Goal: Find specific page/section: Find specific page/section

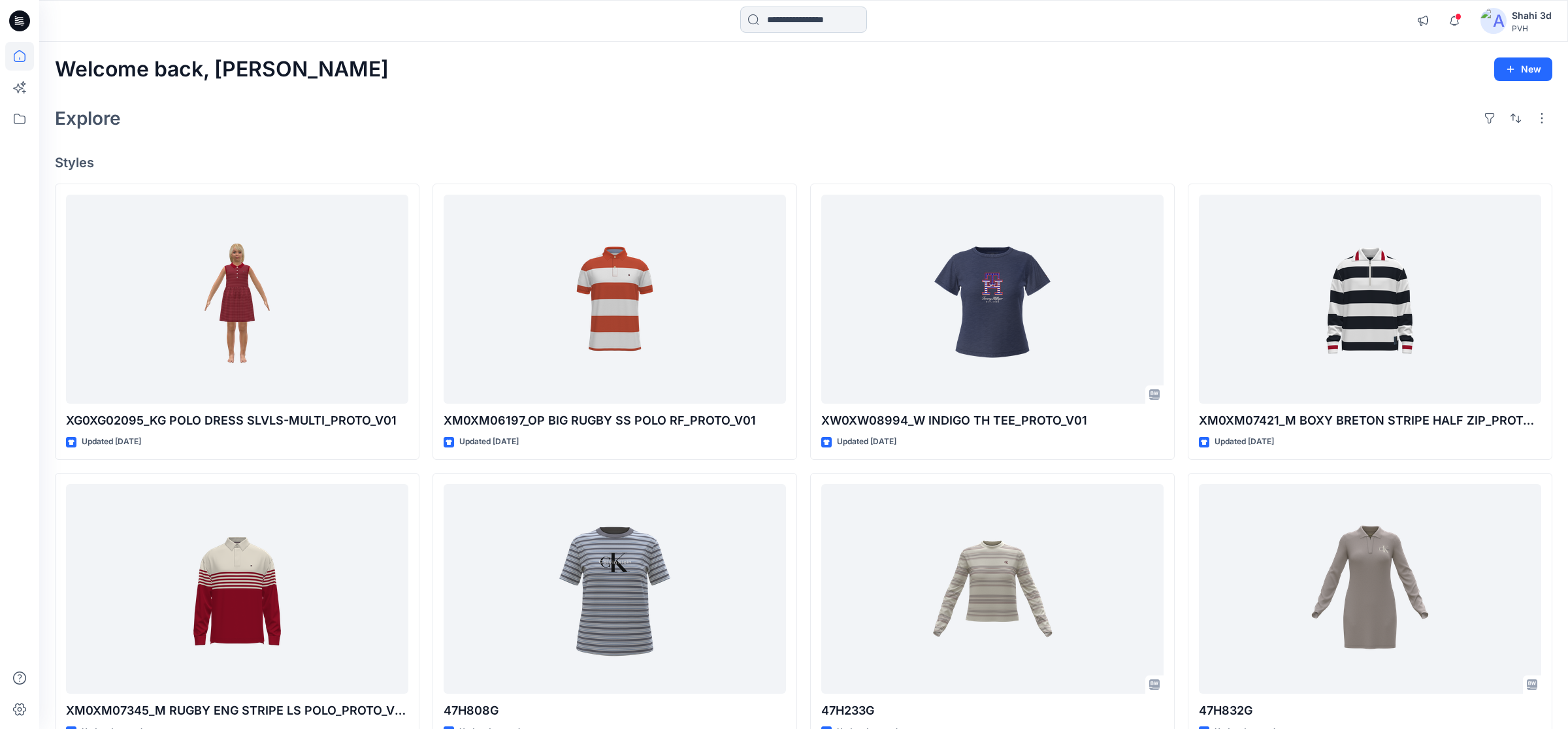
click at [795, 23] on input at bounding box center [803, 20] width 127 height 26
paste input "**********"
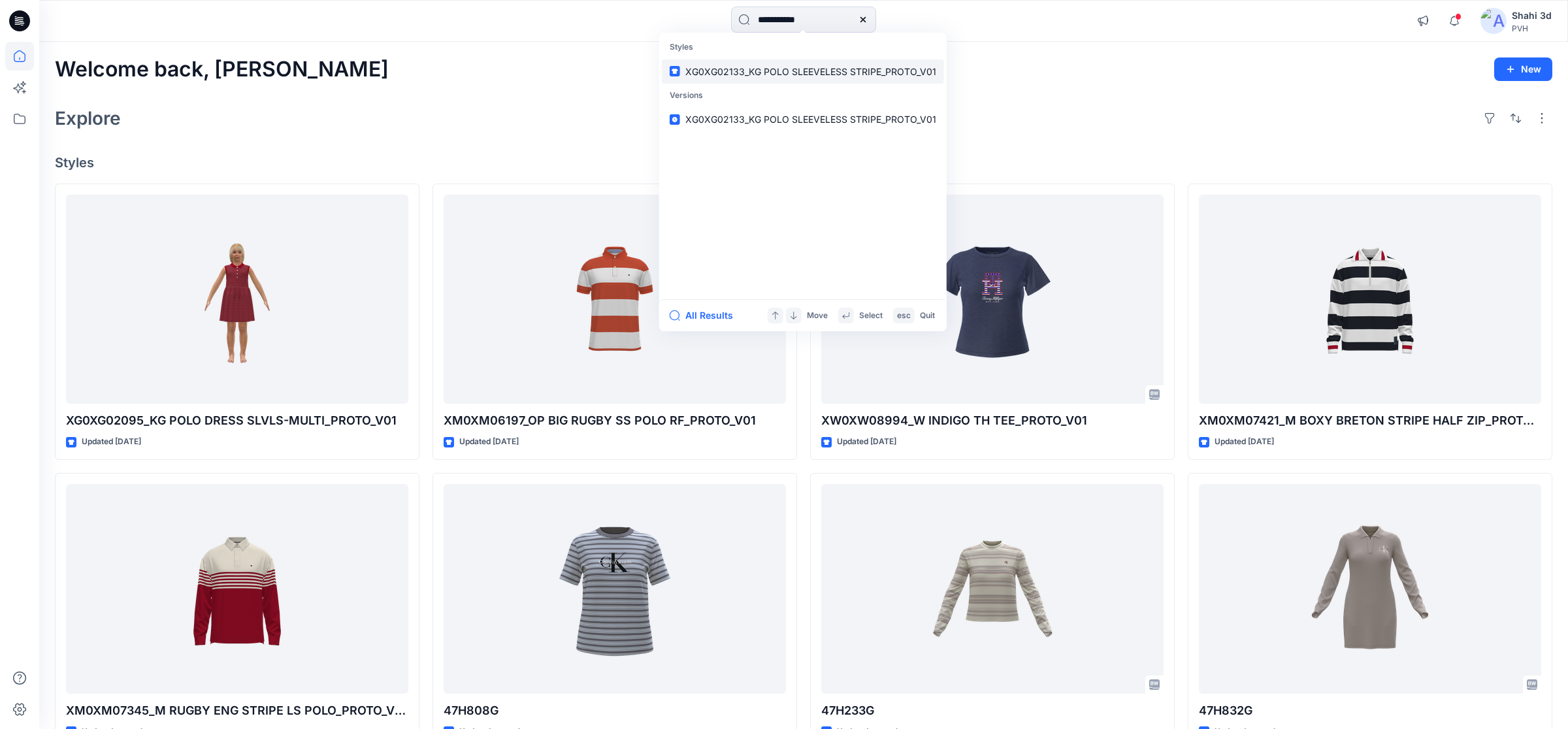
type input "**********"
click at [733, 71] on span "XG0XG02133_KG POLO SLEEVELESS STRIPE_PROTO_V01" at bounding box center [810, 71] width 251 height 11
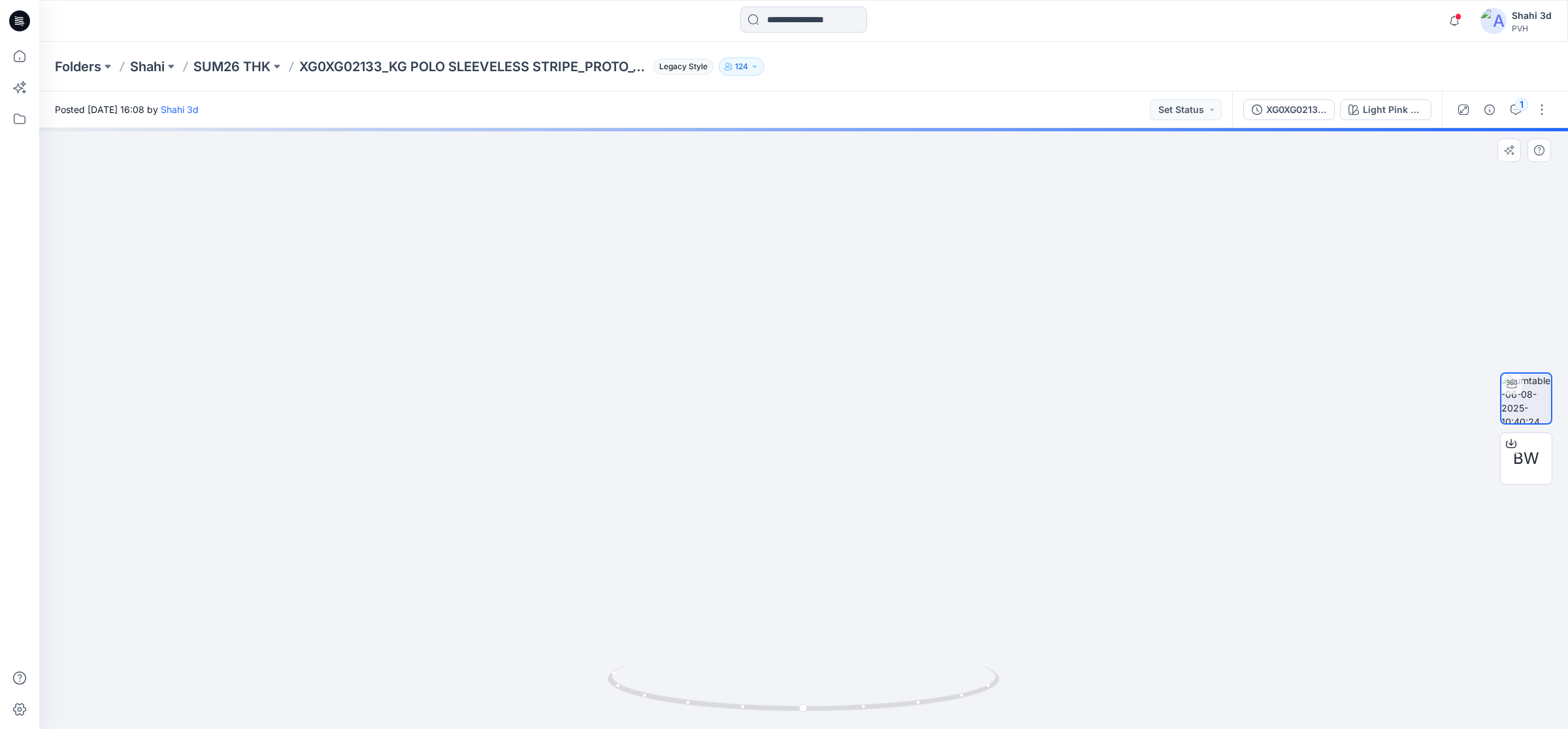
drag, startPoint x: 810, startPoint y: 320, endPoint x: 822, endPoint y: 641, distance: 321.2
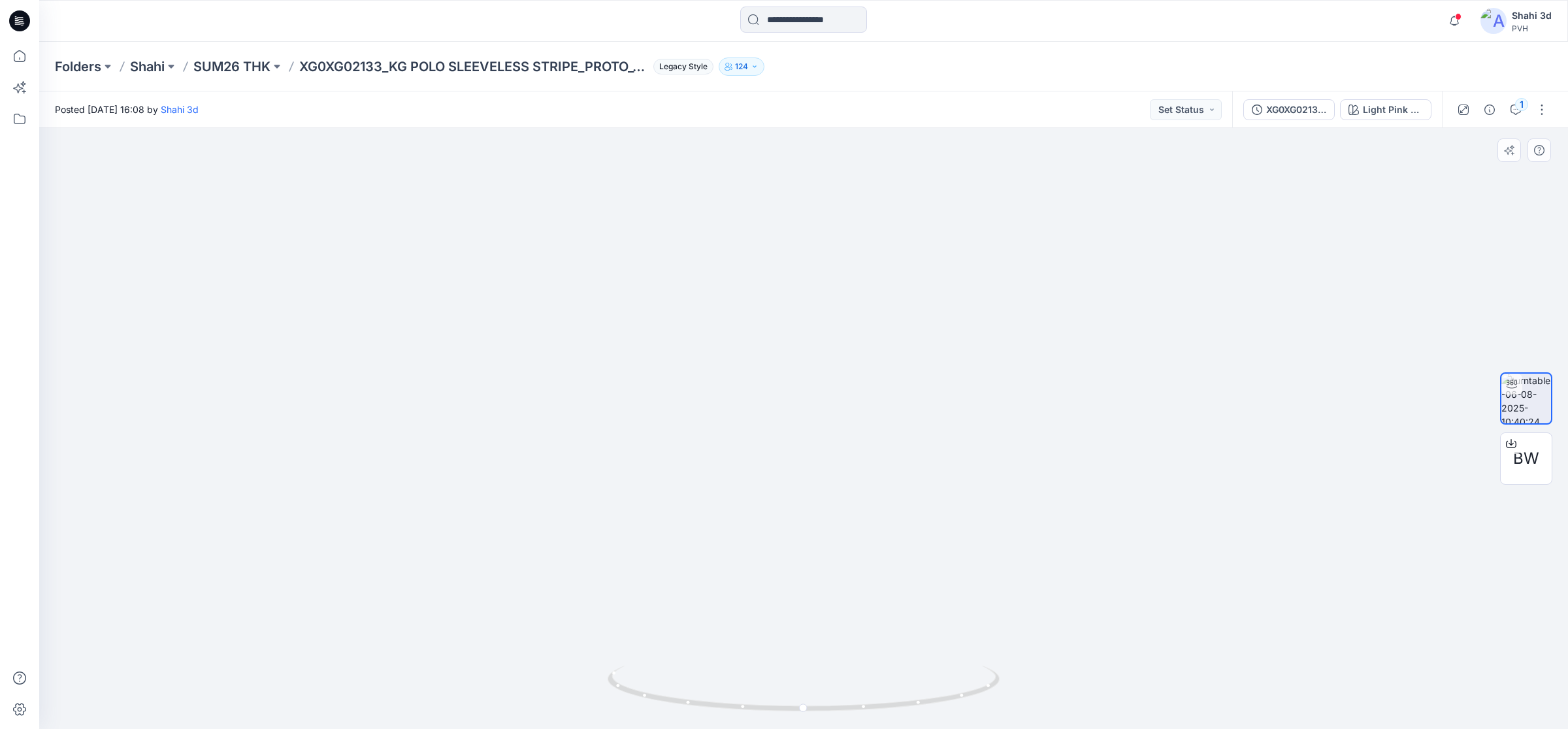
drag, startPoint x: 861, startPoint y: 469, endPoint x: 837, endPoint y: 537, distance: 72.1
click at [837, 537] on img at bounding box center [790, 105] width 2676 height 1245
drag, startPoint x: 689, startPoint y: 704, endPoint x: 947, endPoint y: 669, distance: 260.4
click at [947, 669] on icon at bounding box center [805, 689] width 395 height 49
drag, startPoint x: 891, startPoint y: 376, endPoint x: 760, endPoint y: 289, distance: 157.3
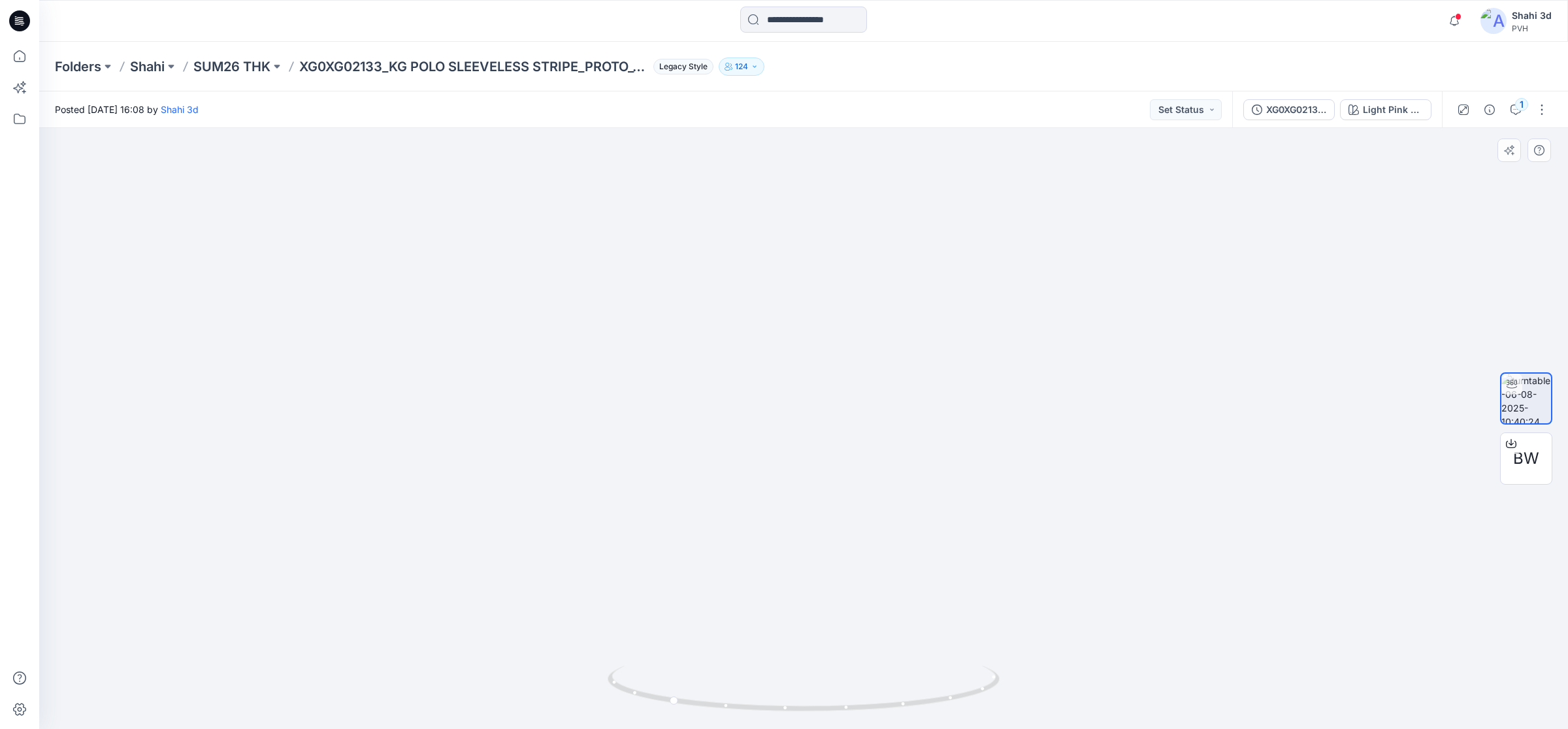
click at [776, 613] on img at bounding box center [681, 214] width 2676 height 1031
drag, startPoint x: 690, startPoint y: 603, endPoint x: 810, endPoint y: 90, distance: 526.8
click at [810, 90] on div "Folders Shahi SUM26 THK XG0XG02133_KG POLO SLEEVELESS STRIPE_PROTO_V01 Legacy S…" at bounding box center [804, 385] width 1528 height 687
drag, startPoint x: 657, startPoint y: 694, endPoint x: 721, endPoint y: 695, distance: 64.0
click at [721, 695] on icon at bounding box center [805, 689] width 395 height 49
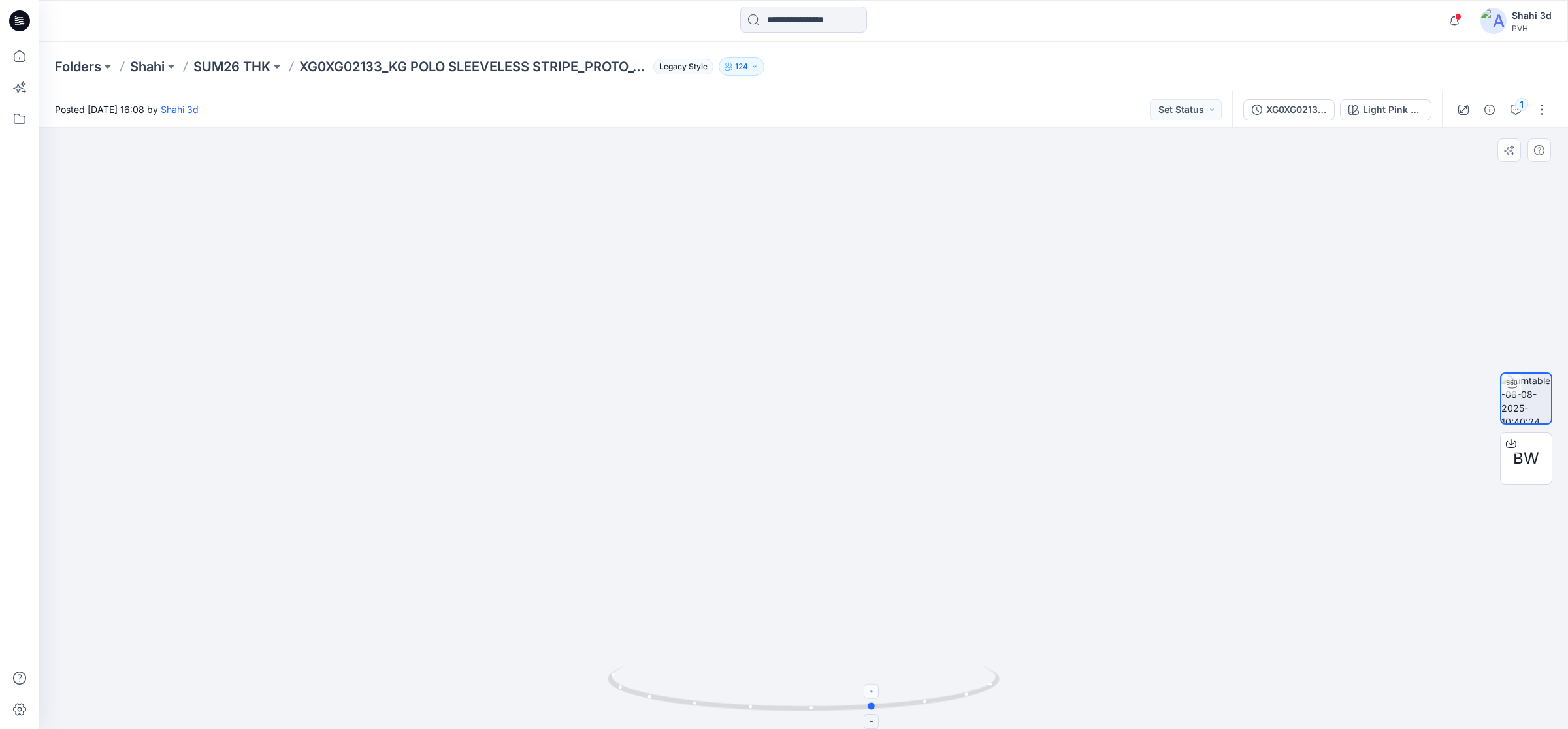
drag, startPoint x: 669, startPoint y: 703, endPoint x: 807, endPoint y: 714, distance: 138.4
click at [807, 714] on icon at bounding box center [805, 689] width 395 height 49
drag, startPoint x: 679, startPoint y: 317, endPoint x: 672, endPoint y: 539, distance: 222.1
click at [672, 539] on img at bounding box center [790, 78] width 2676 height 1299
